Goal: Check status: Check status

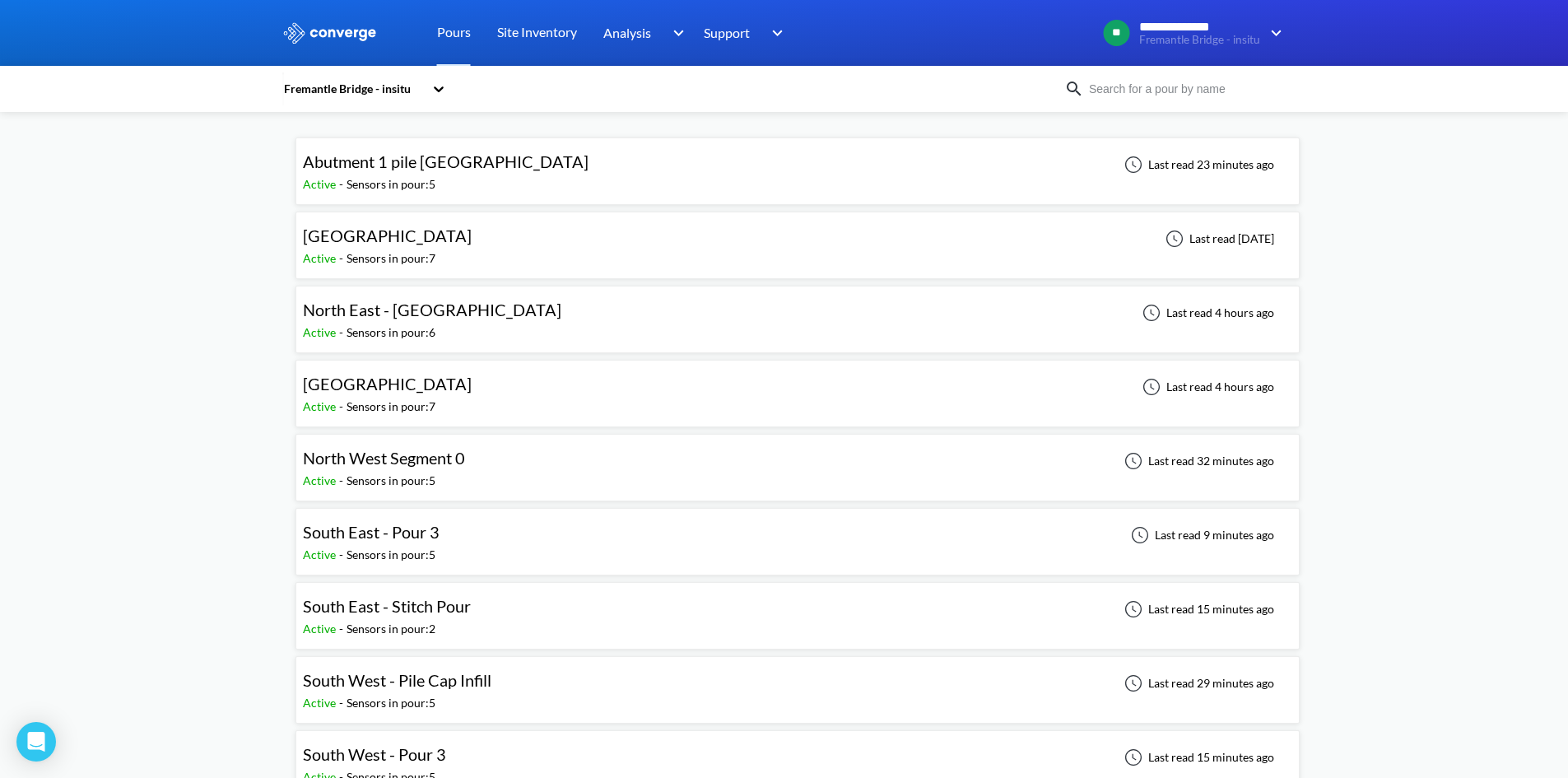
scroll to position [82, 0]
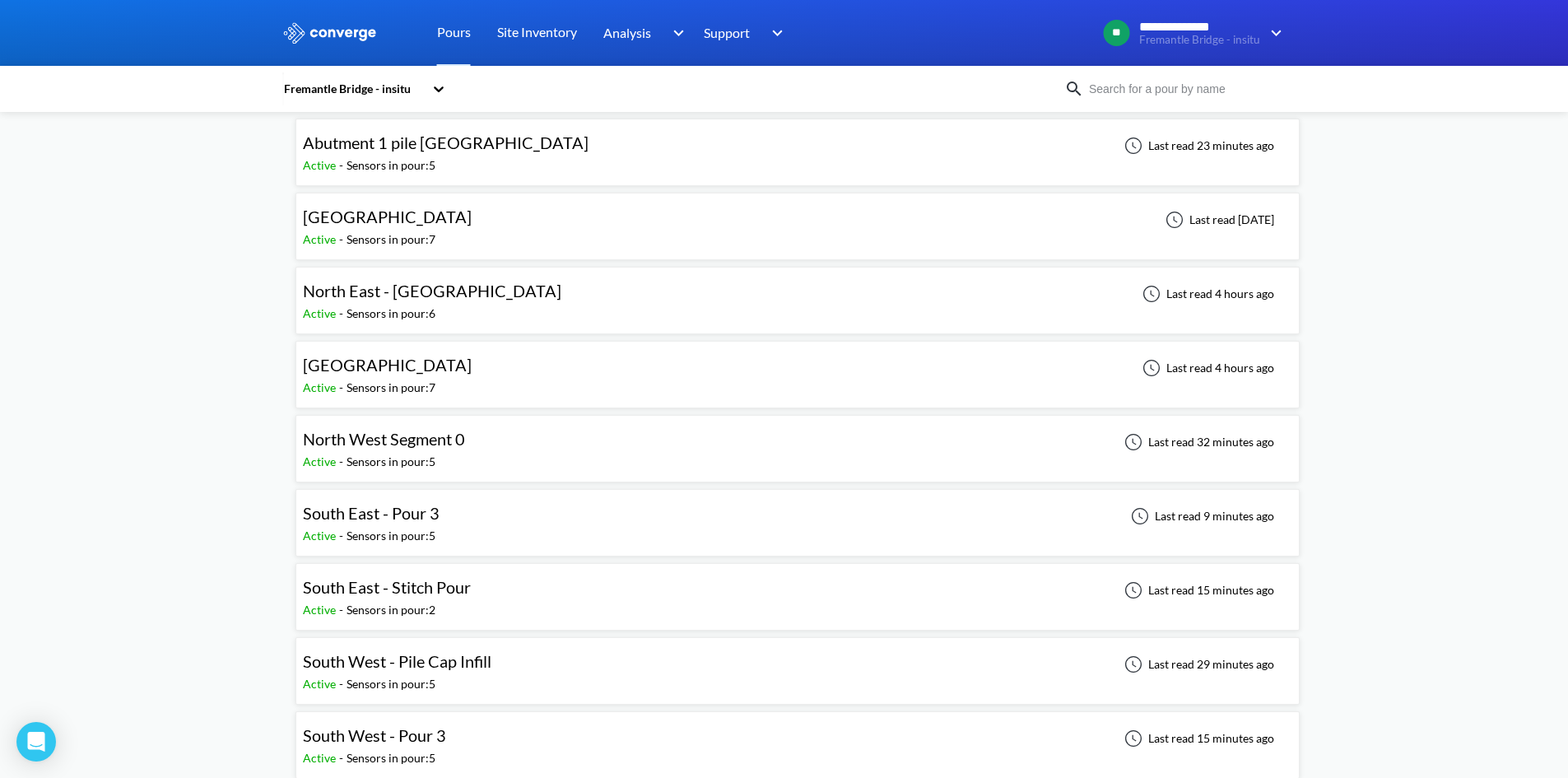
click at [564, 456] on div "North West Segment 0 Active - Sensors in pour: 5 Last read 32 minutes ago" at bounding box center [798, 448] width 989 height 52
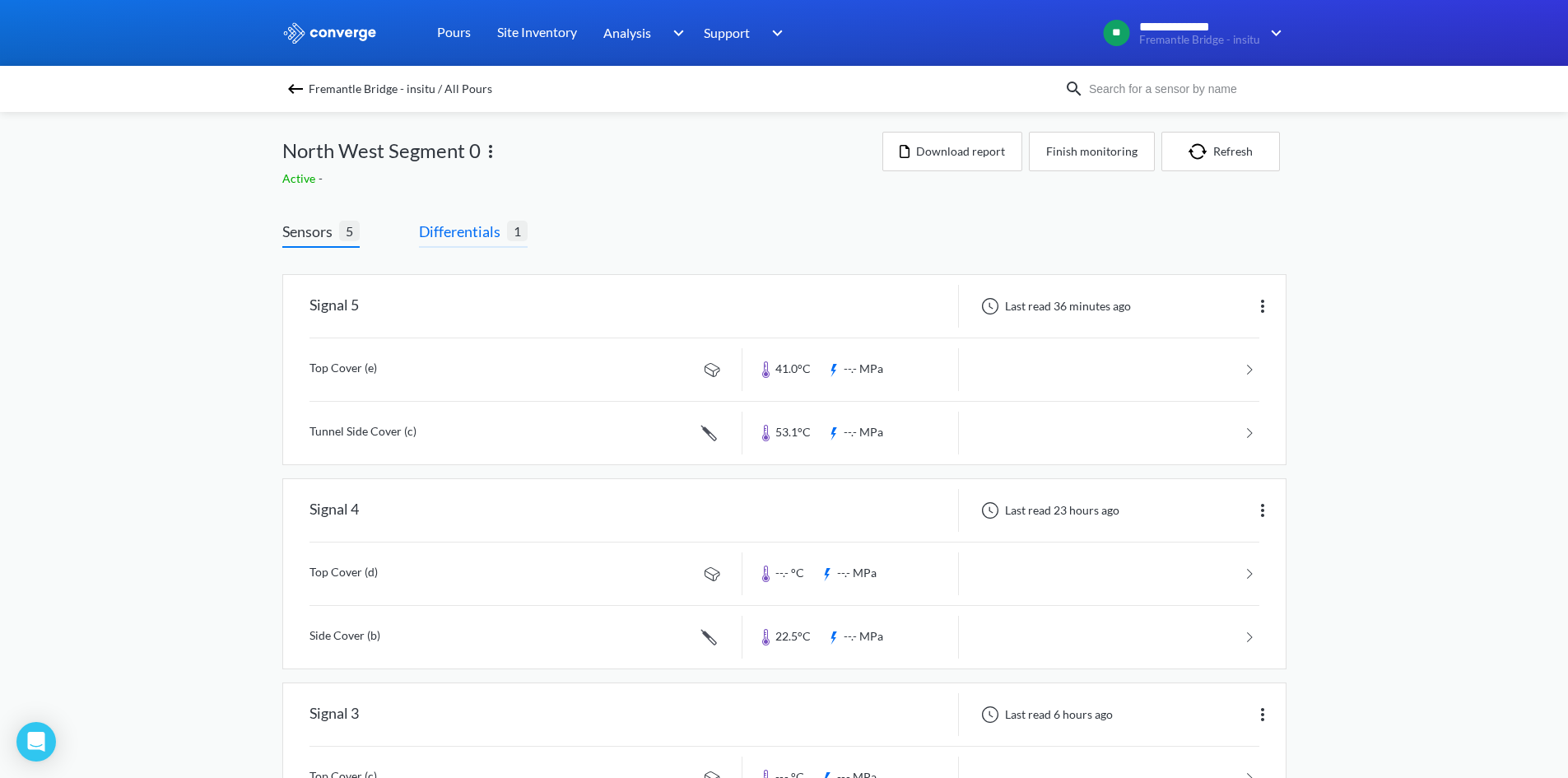
click at [427, 238] on span "Differentials" at bounding box center [463, 232] width 88 height 23
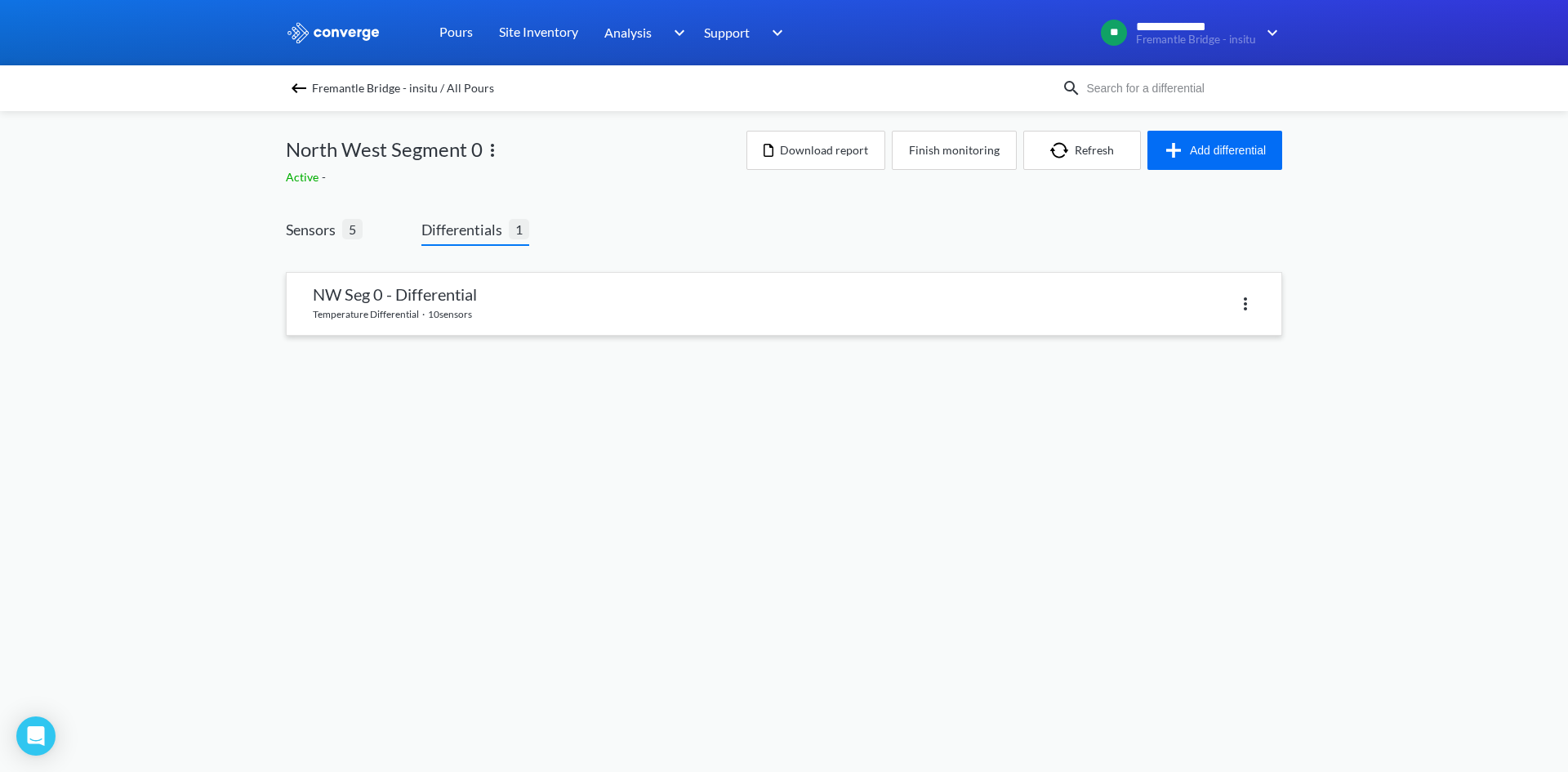
click at [516, 302] on link at bounding box center [784, 303] width 995 height 62
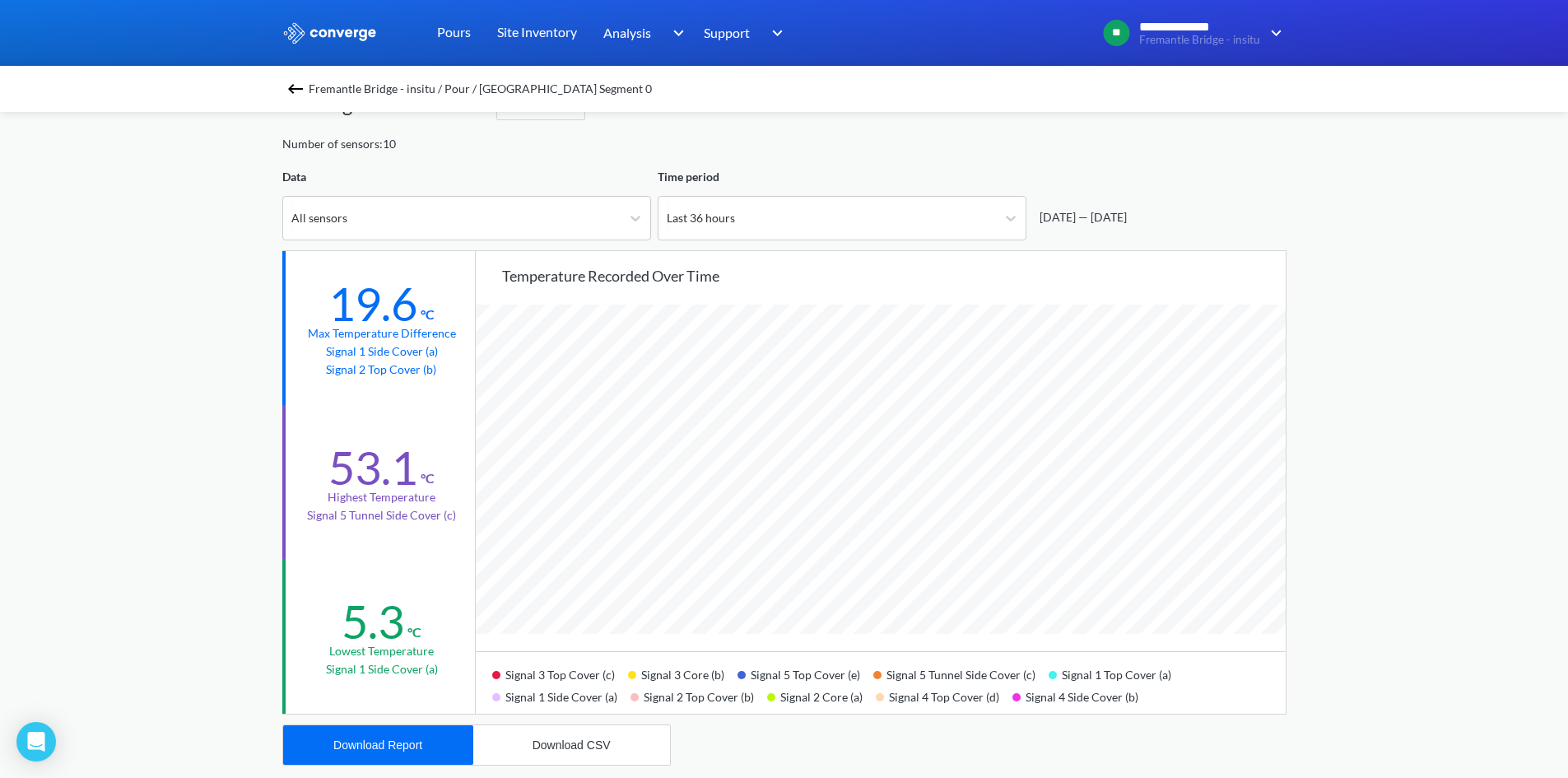
scroll to position [82, 0]
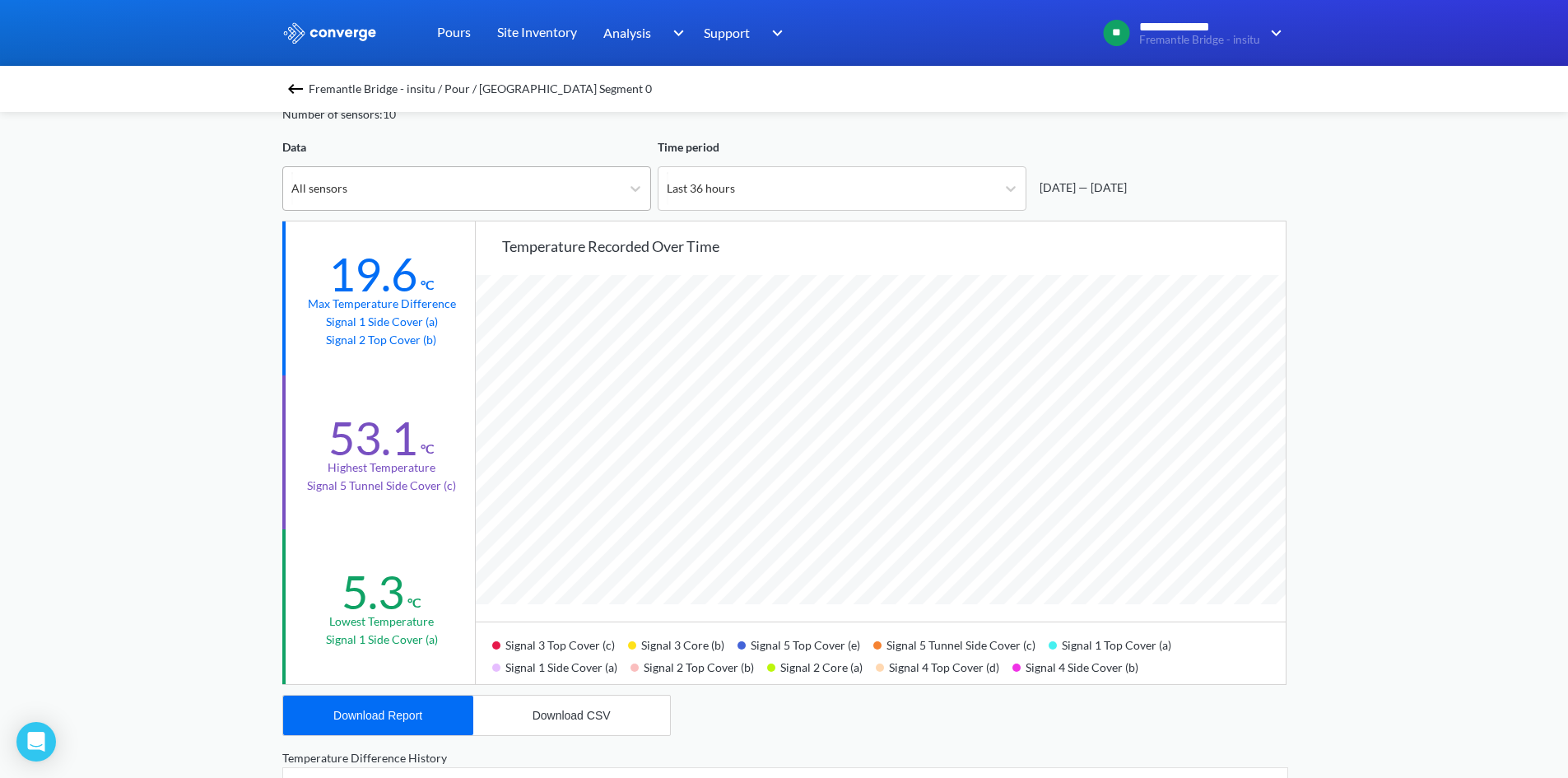
click at [455, 196] on div "All sensors" at bounding box center [452, 188] width 338 height 43
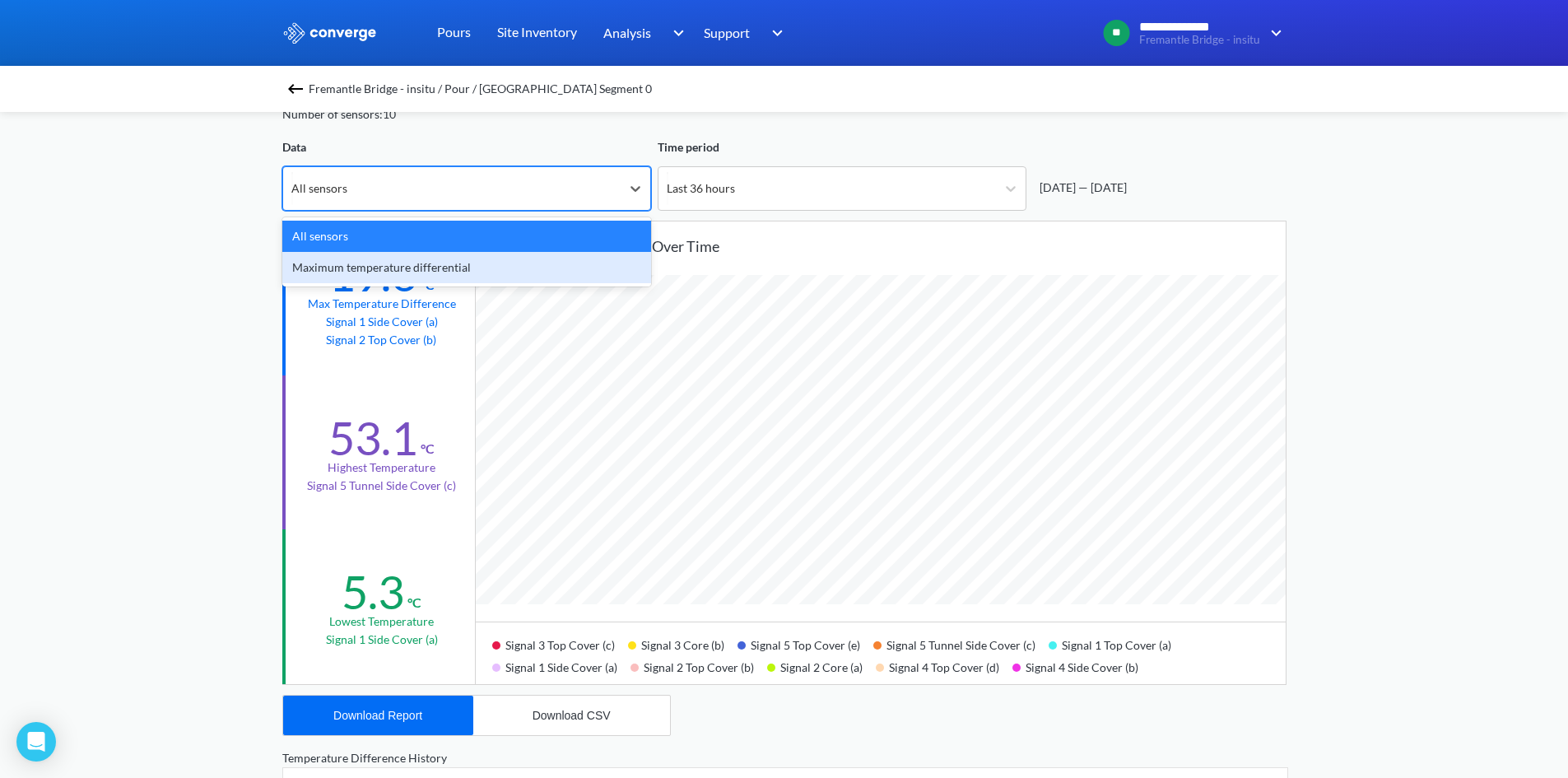
click at [420, 280] on div "Maximum temperature differential" at bounding box center [466, 267] width 369 height 32
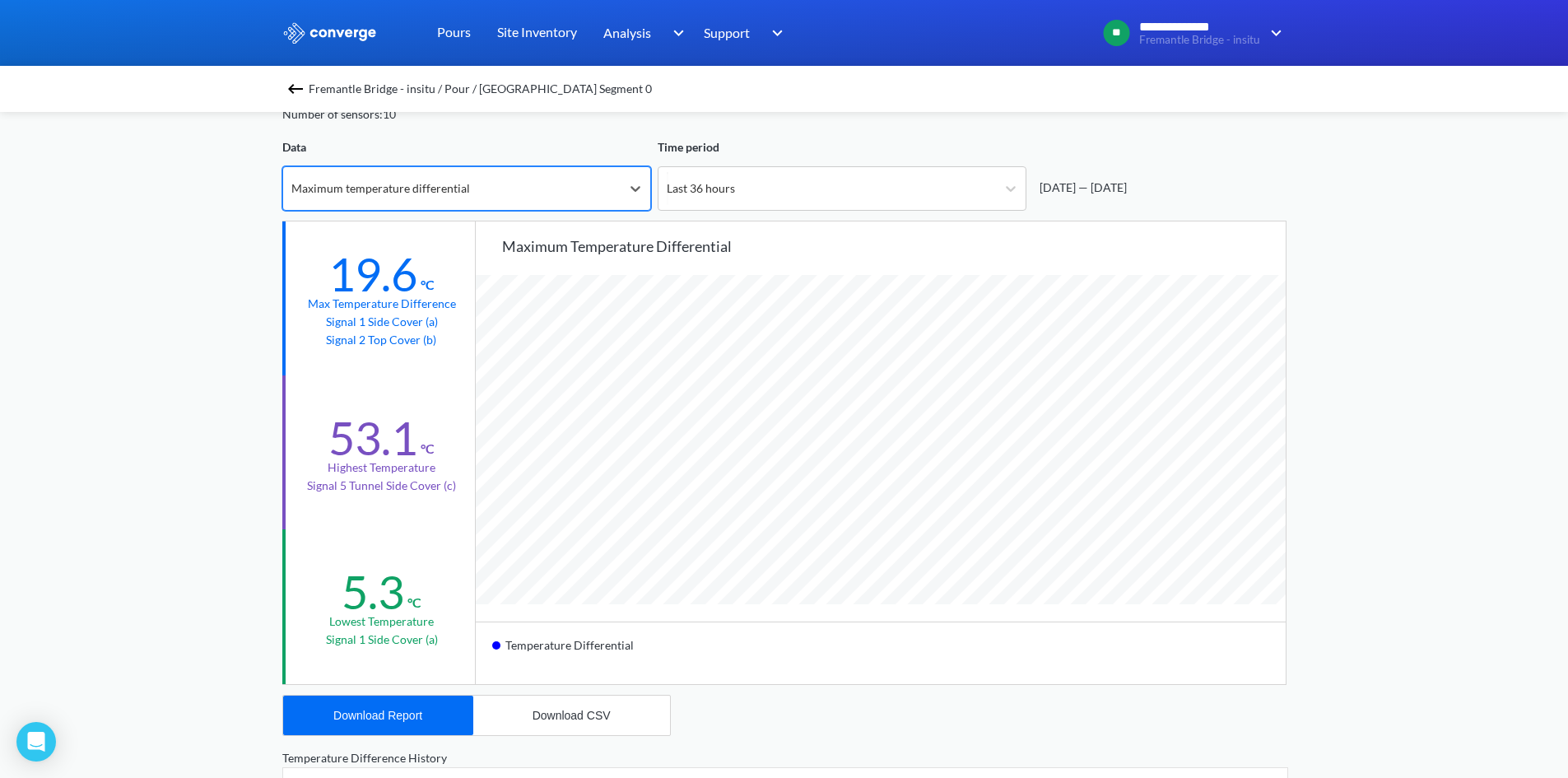
scroll to position [1379, 1568]
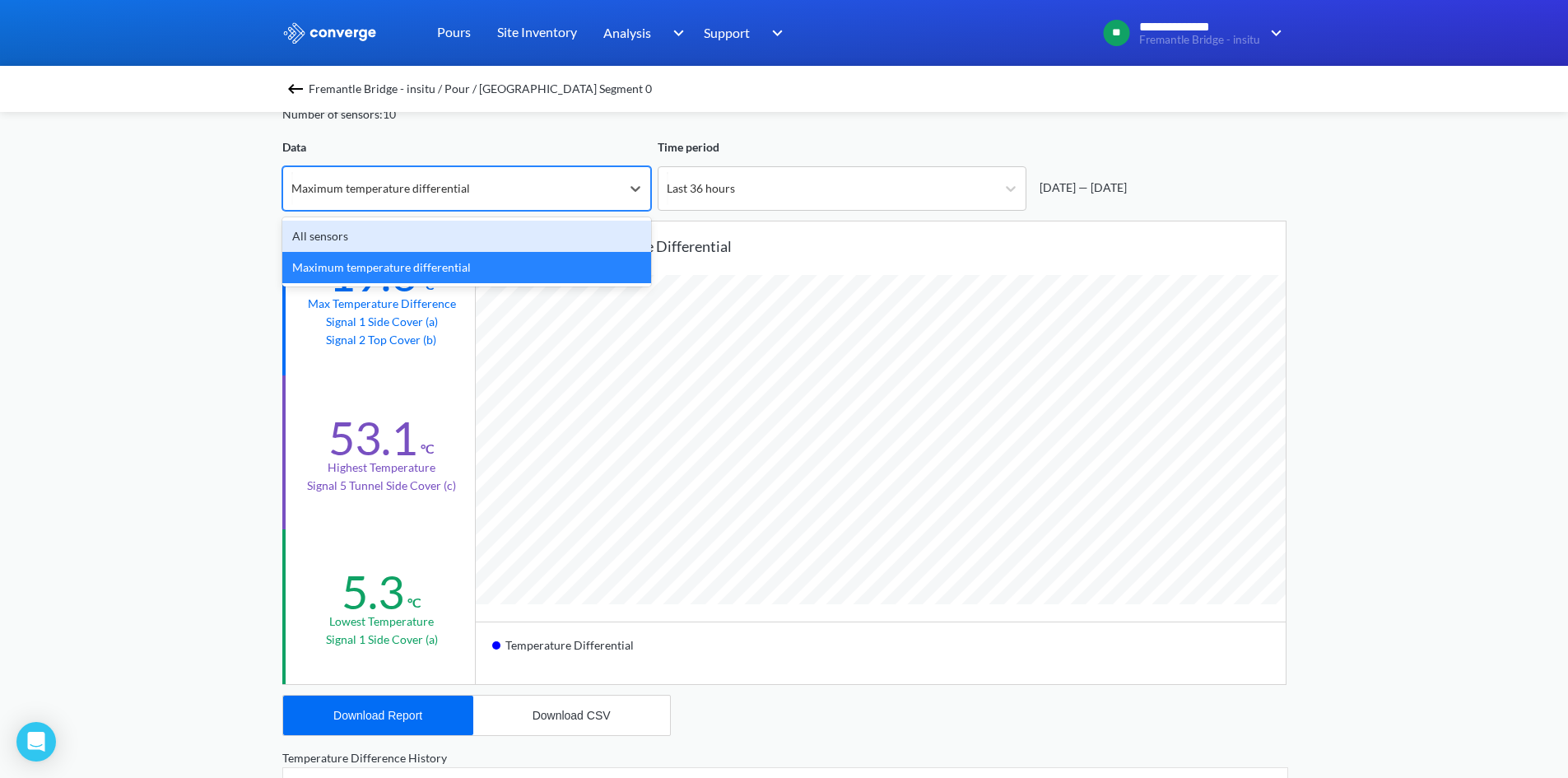
click at [411, 187] on div "Maximum temperature differential" at bounding box center [380, 188] width 178 height 18
click at [410, 239] on div "All sensors" at bounding box center [466, 237] width 369 height 32
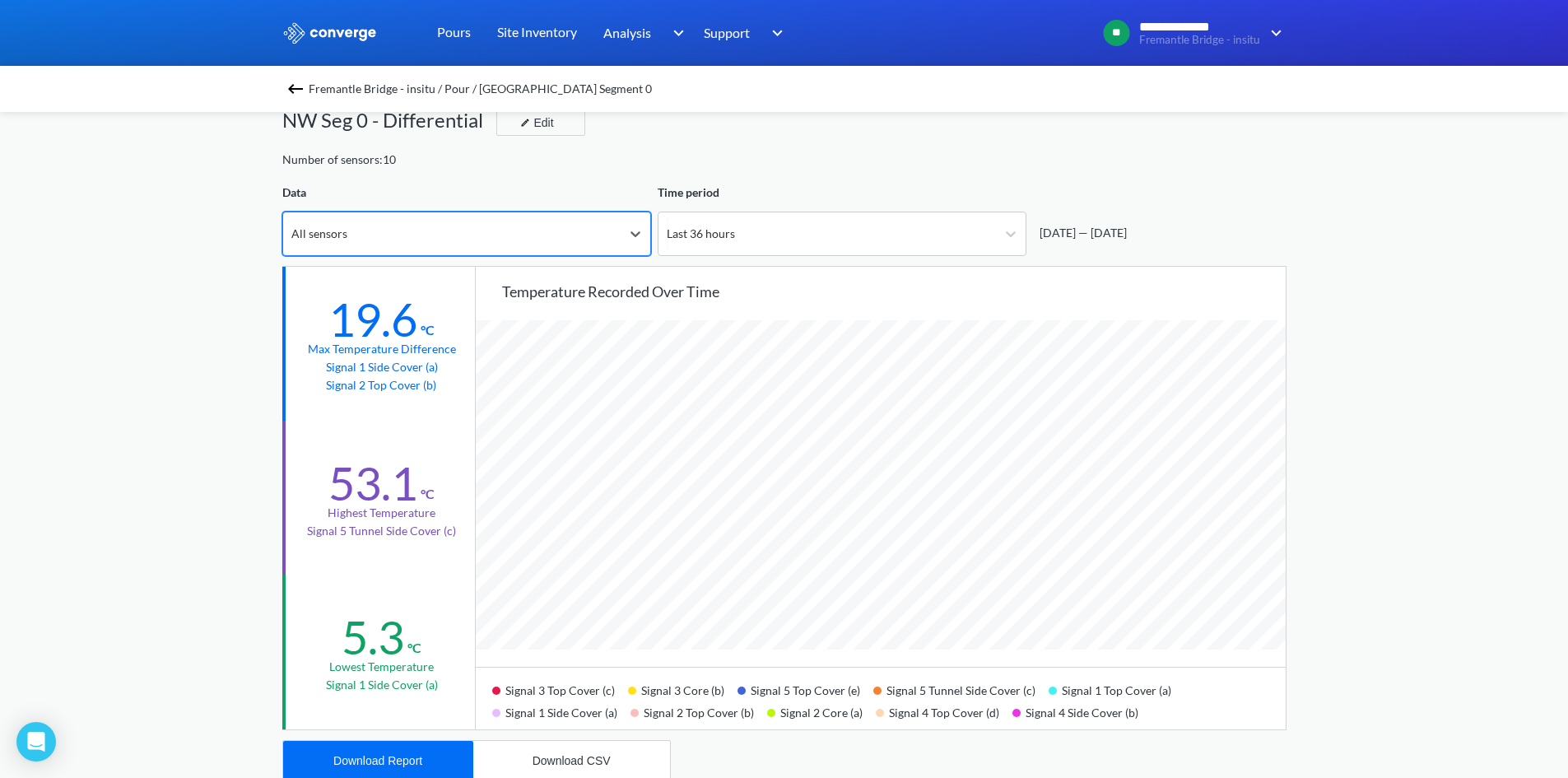
scroll to position [0, 0]
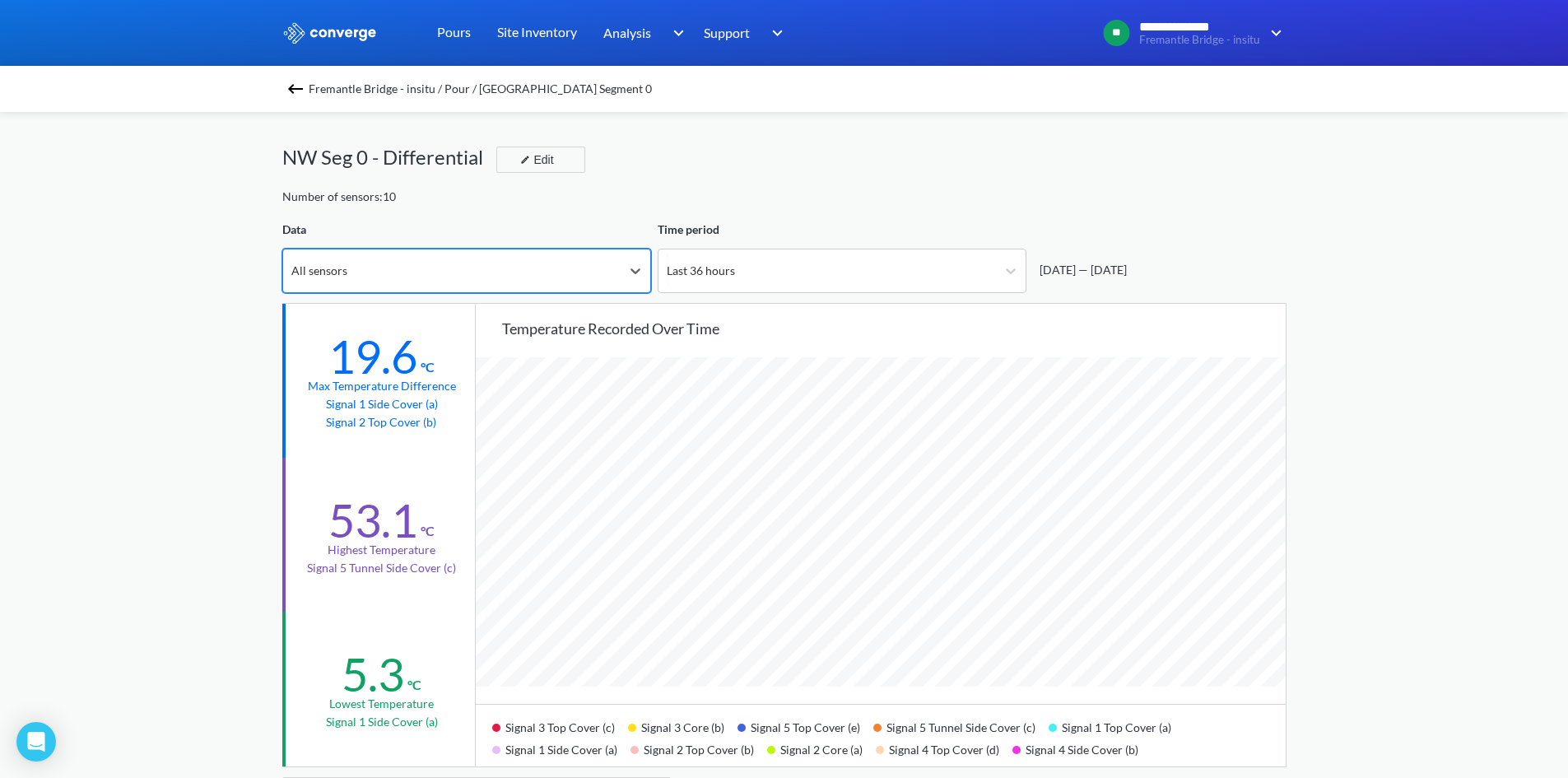
click at [315, 112] on div "Fremantle Bridge - insitu / Pour / North West Segment 0 NW Seg 0 - Differential…" at bounding box center [784, 746] width 1004 height 1268
click at [300, 93] on img at bounding box center [296, 89] width 20 height 20
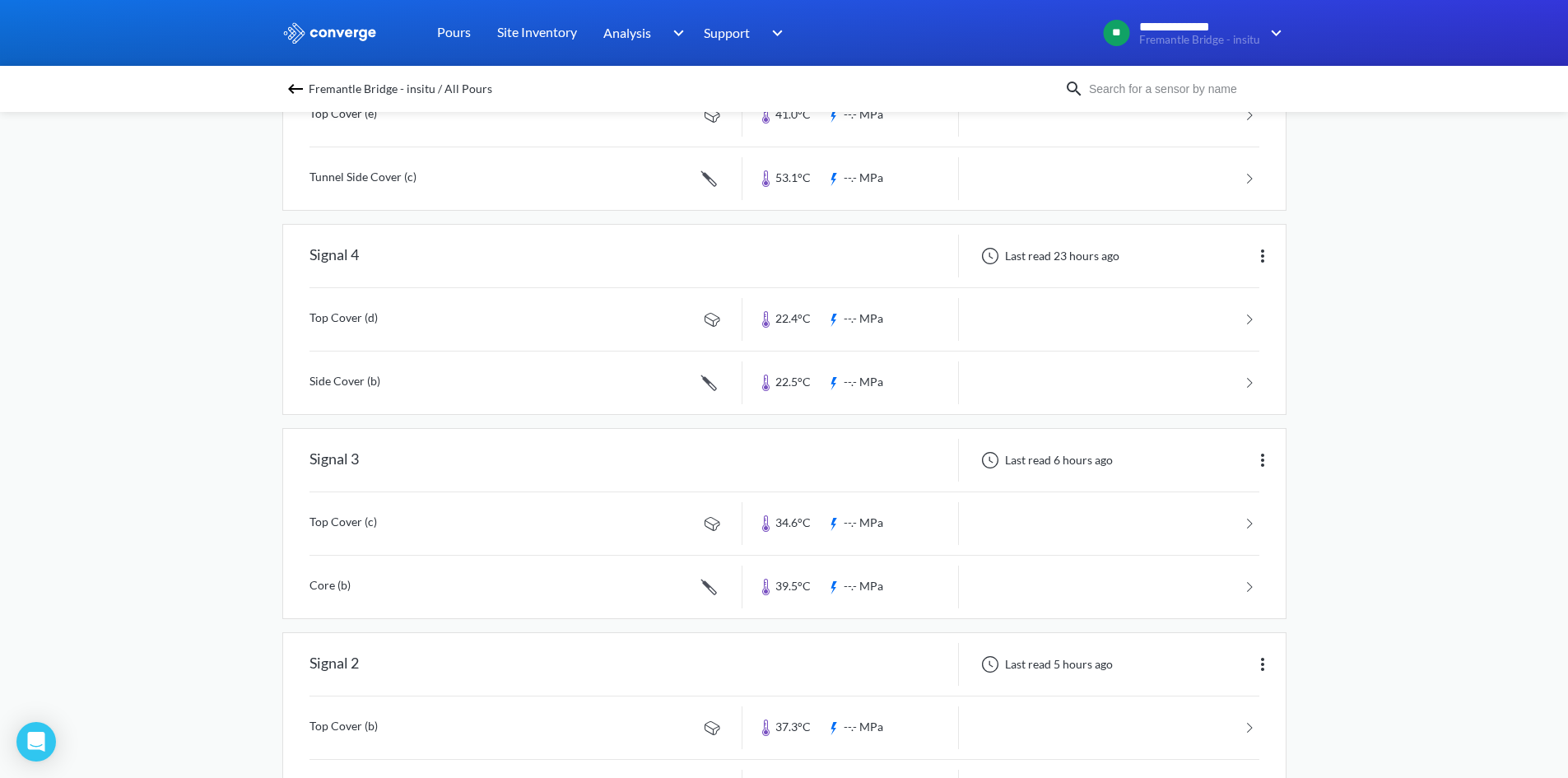
scroll to position [125, 0]
